Goal: Navigation & Orientation: Find specific page/section

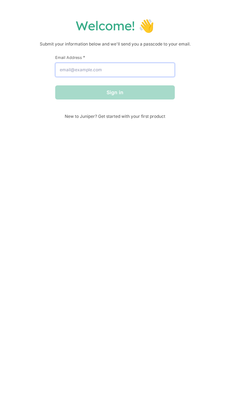
click at [69, 66] on input "Email Address *" at bounding box center [115, 70] width 120 height 14
type input "[EMAIL_ADDRESS][DOMAIN_NAME]"
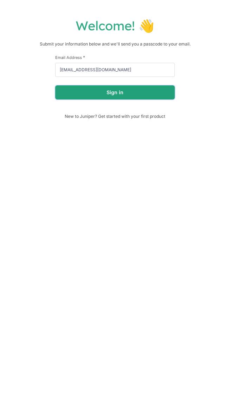
click at [126, 94] on button "Sign in" at bounding box center [115, 92] width 120 height 14
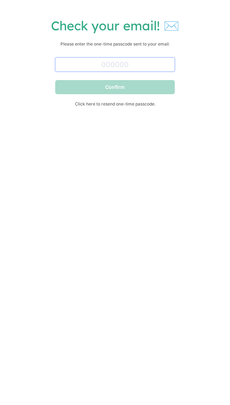
click at [110, 63] on input "text" at bounding box center [115, 64] width 120 height 14
click at [46, 81] on div "Check your email! ✉️ Please enter the one-time passcode sent to your email. Con…" at bounding box center [115, 69] width 216 height 103
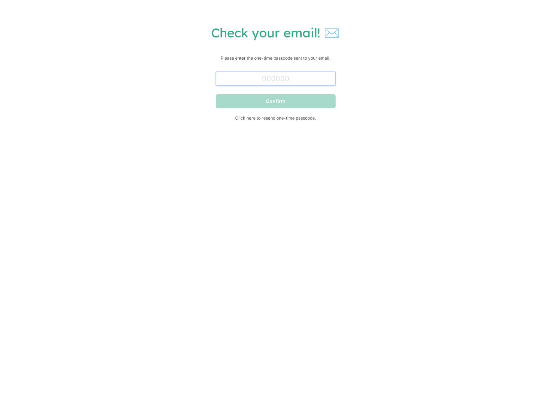
click at [230, 79] on input "text" at bounding box center [276, 79] width 120 height 14
paste input "482244"
type input "482244"
click at [230, 103] on button "Confirm" at bounding box center [276, 101] width 120 height 14
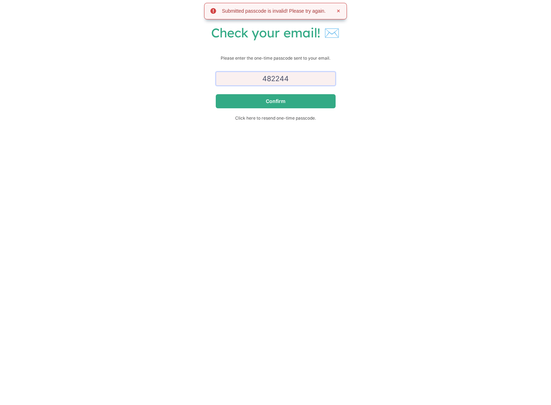
click at [230, 84] on input "482244" at bounding box center [276, 79] width 120 height 14
click at [230, 57] on p "Please enter the one-time passcode sent to your email." at bounding box center [275, 58] width 537 height 7
click at [230, 37] on h1 "Check your email! ✉️" at bounding box center [275, 33] width 537 height 16
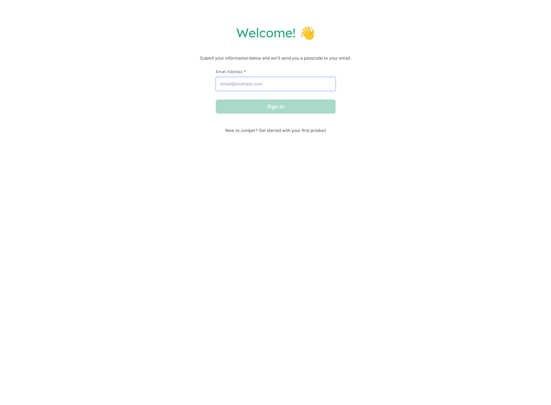
click at [245, 79] on input "Email Address *" at bounding box center [276, 84] width 120 height 14
type input "[EMAIL_ADDRESS][DOMAIN_NAME]"
click at [275, 108] on button "Sign in" at bounding box center [276, 106] width 120 height 14
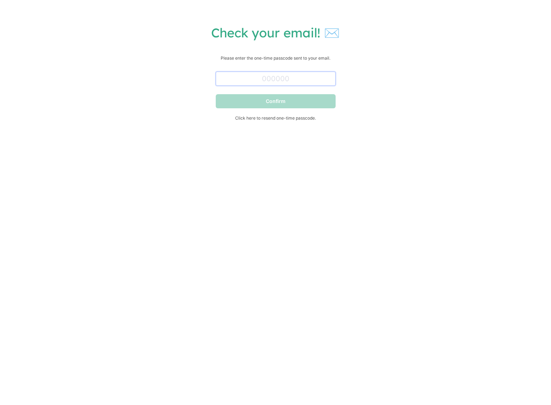
click at [308, 79] on input "text" at bounding box center [276, 79] width 120 height 14
paste input "502403"
type input "502403"
click at [326, 104] on button "Confirm" at bounding box center [276, 101] width 120 height 14
